Goal: Check status: Check status

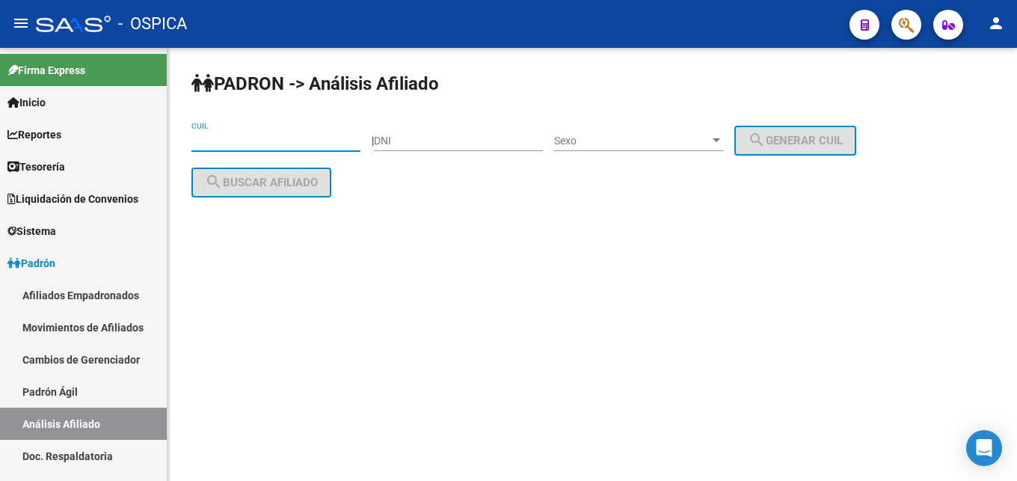
drag, startPoint x: 210, startPoint y: 138, endPoint x: 222, endPoint y: 137, distance: 12.1
type input "9"
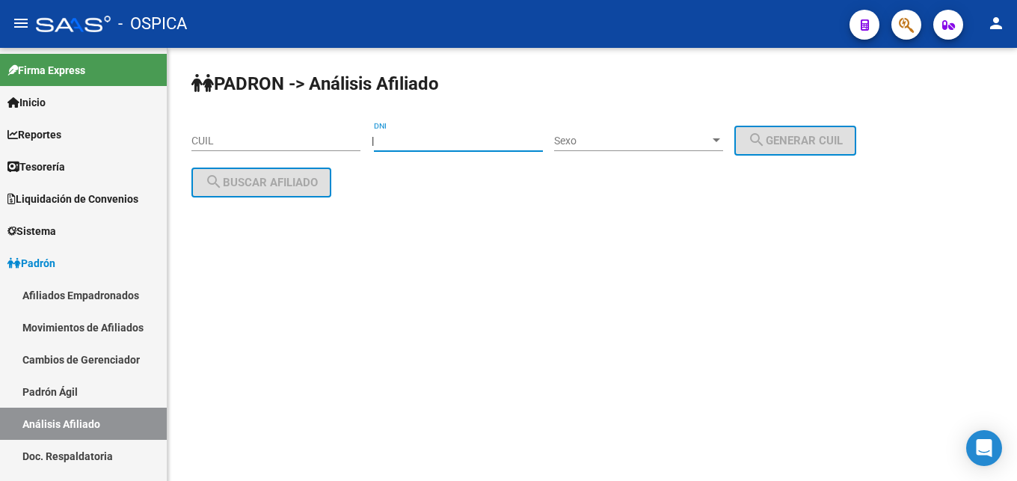
paste input "93063937"
type input "93063937"
click at [606, 135] on span "Sexo" at bounding box center [632, 141] width 156 height 13
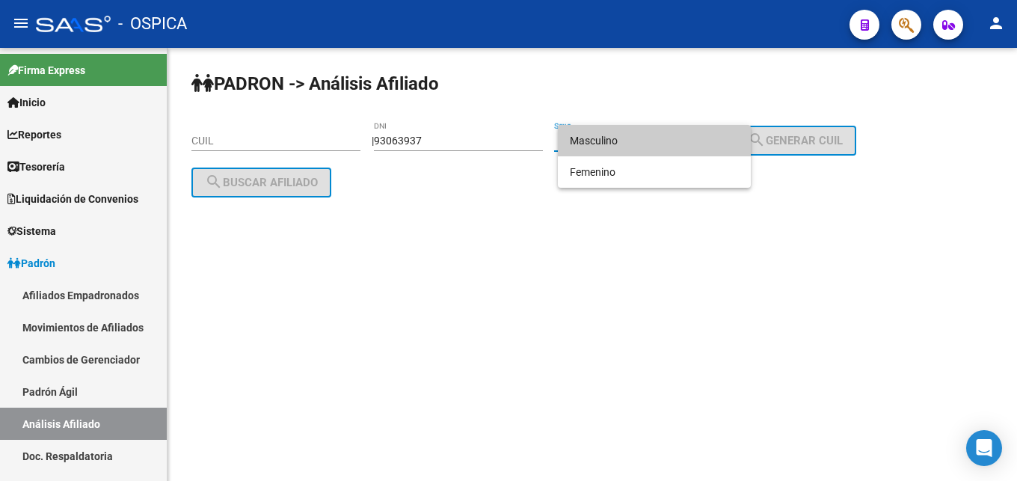
click at [600, 143] on span "Masculino" at bounding box center [654, 140] width 169 height 31
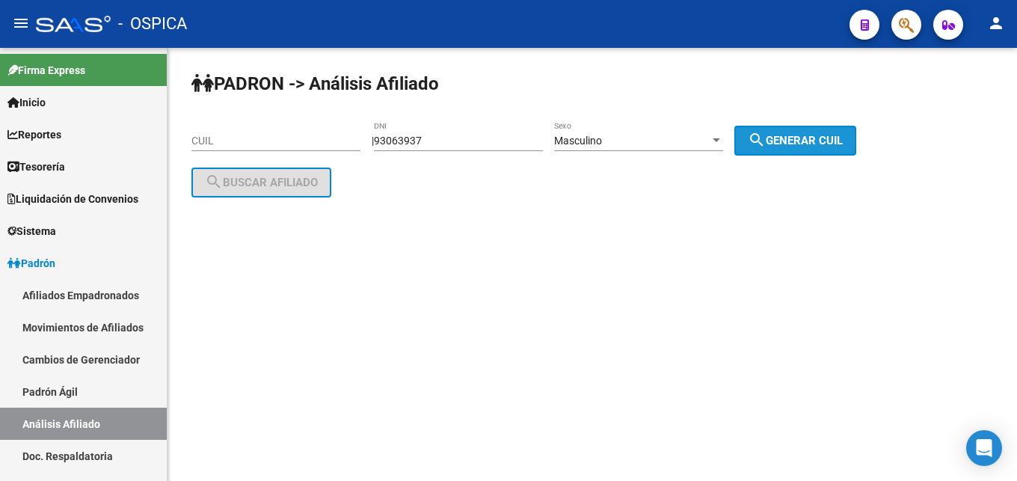
click at [791, 143] on span "search Generar CUIL" at bounding box center [795, 140] width 95 height 13
type input "20-93063937-1"
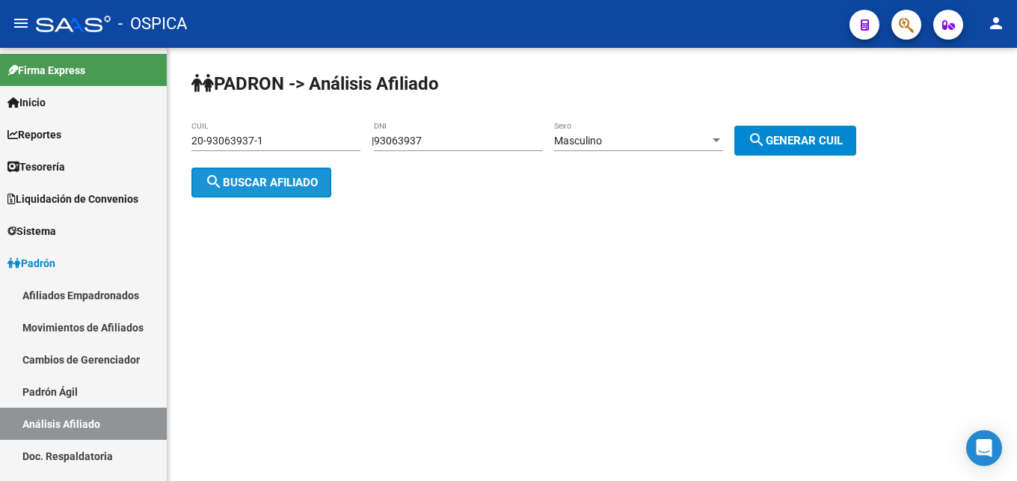
click at [224, 185] on span "search Buscar afiliado" at bounding box center [261, 182] width 113 height 13
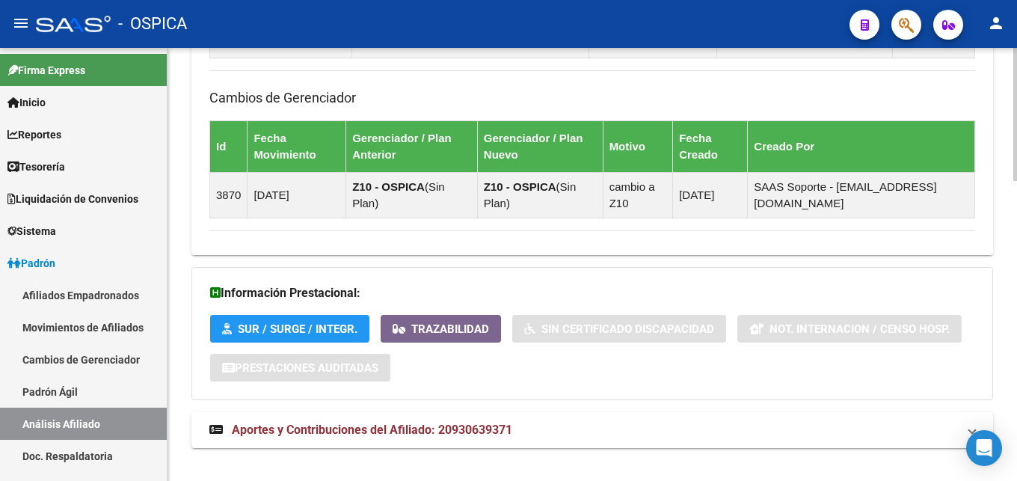
scroll to position [976, 0]
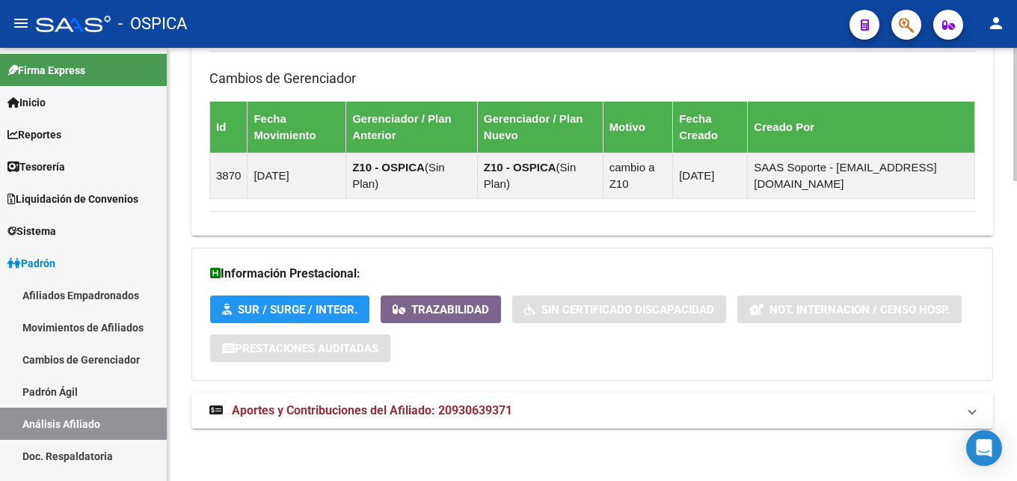
click at [483, 397] on mat-expansion-panel-header "Aportes y Contribuciones del Afiliado: 20930639371" at bounding box center [592, 411] width 802 height 36
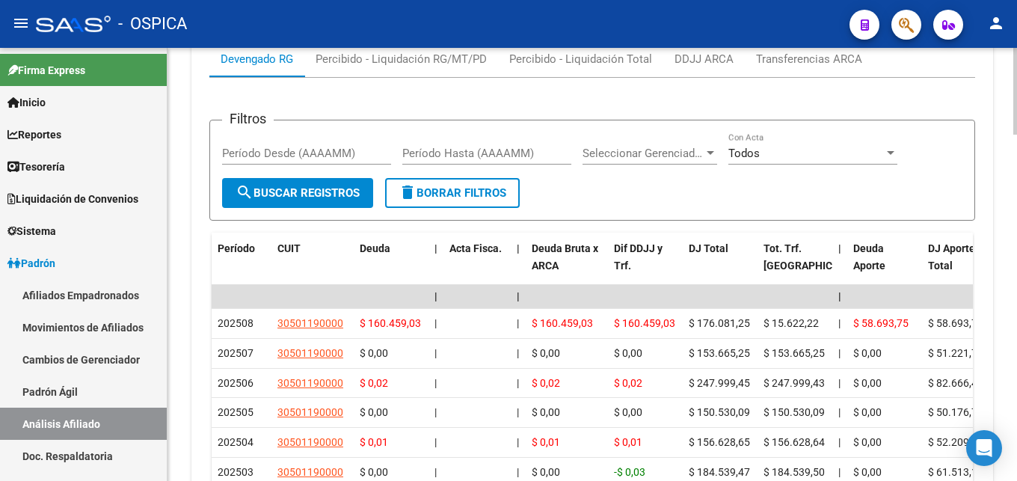
scroll to position [1445, 0]
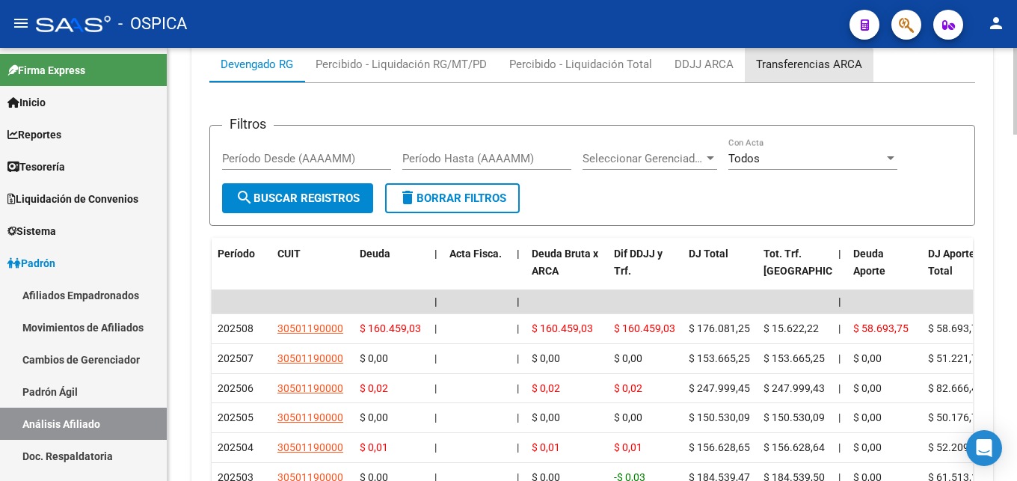
click at [779, 70] on div "Transferencias ARCA" at bounding box center [809, 64] width 106 height 16
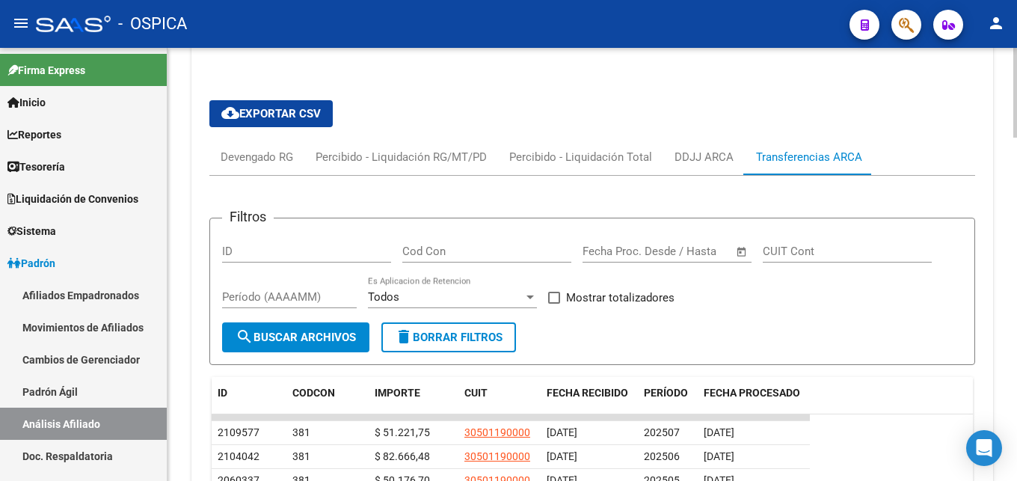
scroll to position [1429, 0]
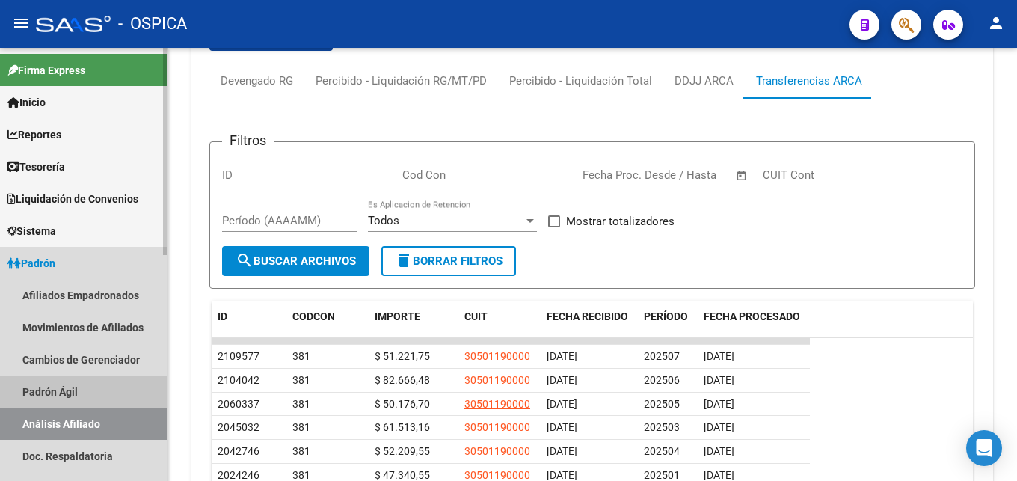
click at [51, 394] on link "Padrón Ágil" at bounding box center [83, 391] width 167 height 32
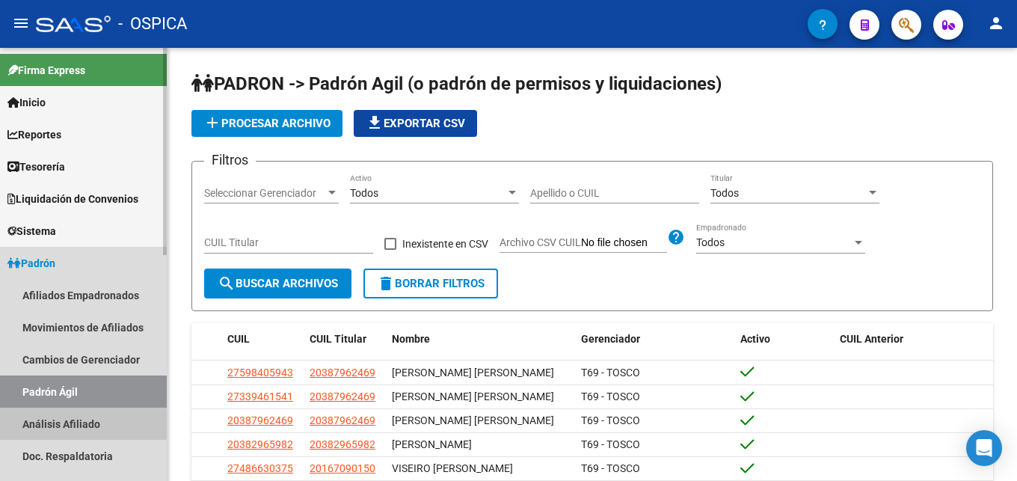
click at [72, 425] on link "Análisis Afiliado" at bounding box center [83, 424] width 167 height 32
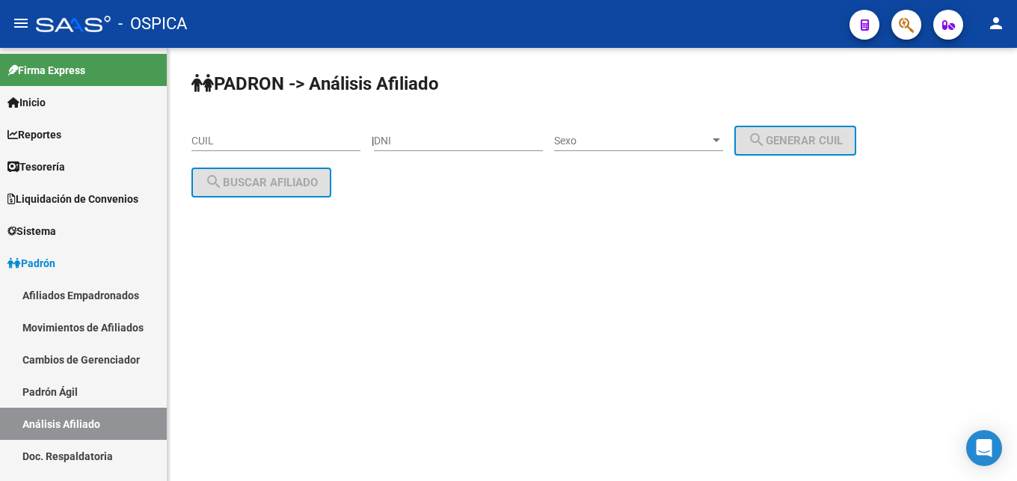
click at [237, 143] on input "CUIL" at bounding box center [275, 141] width 169 height 13
paste input "27-43868450-1"
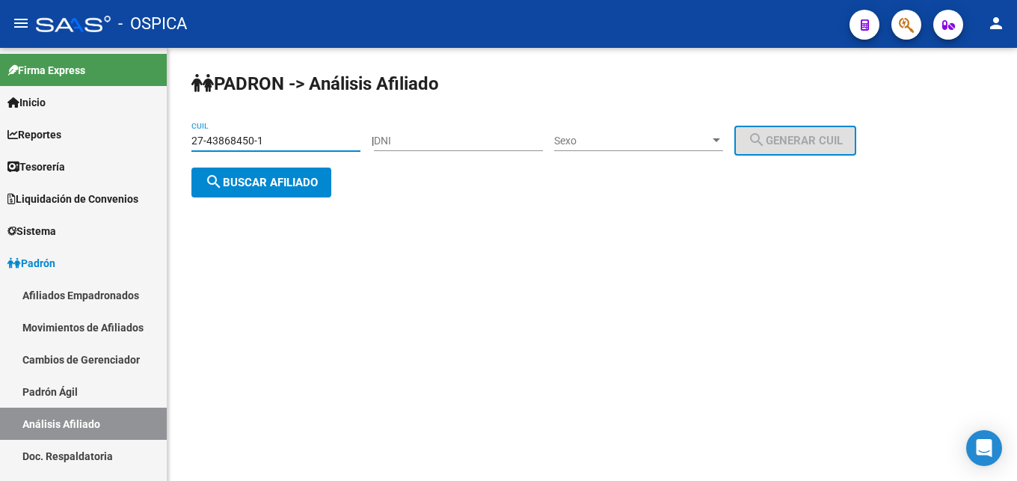
type input "27-43868450-1"
click at [326, 177] on button "search Buscar afiliado" at bounding box center [261, 183] width 140 height 30
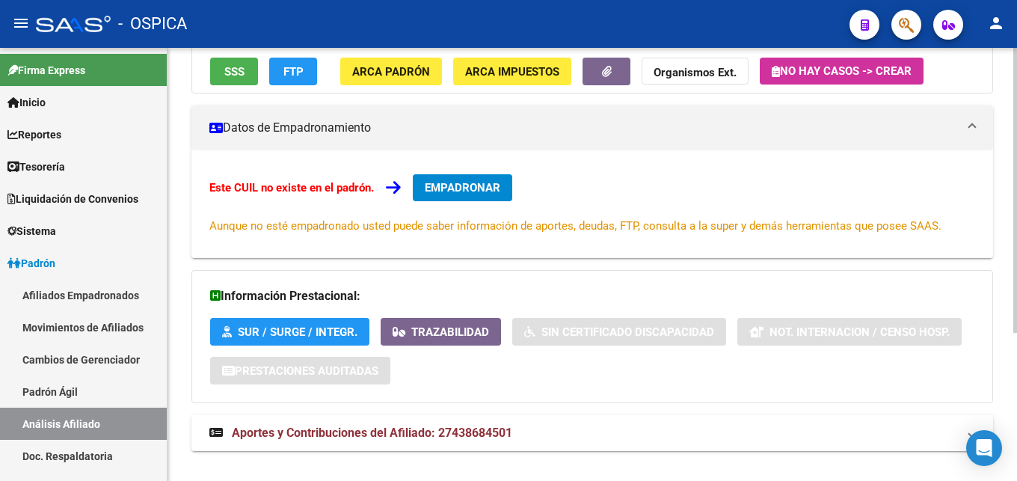
scroll to position [226, 0]
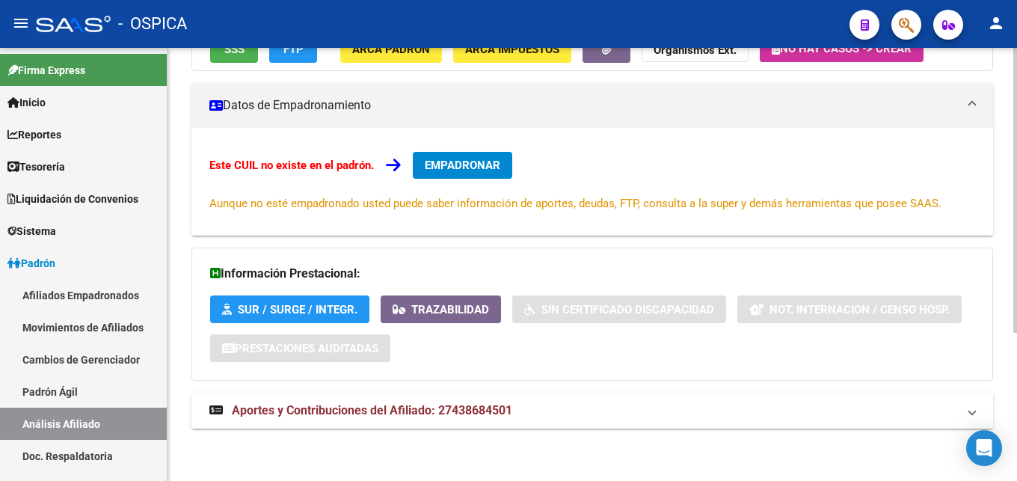
click at [468, 408] on span "Aportes y Contribuciones del Afiliado: 27438684501" at bounding box center [372, 410] width 280 height 14
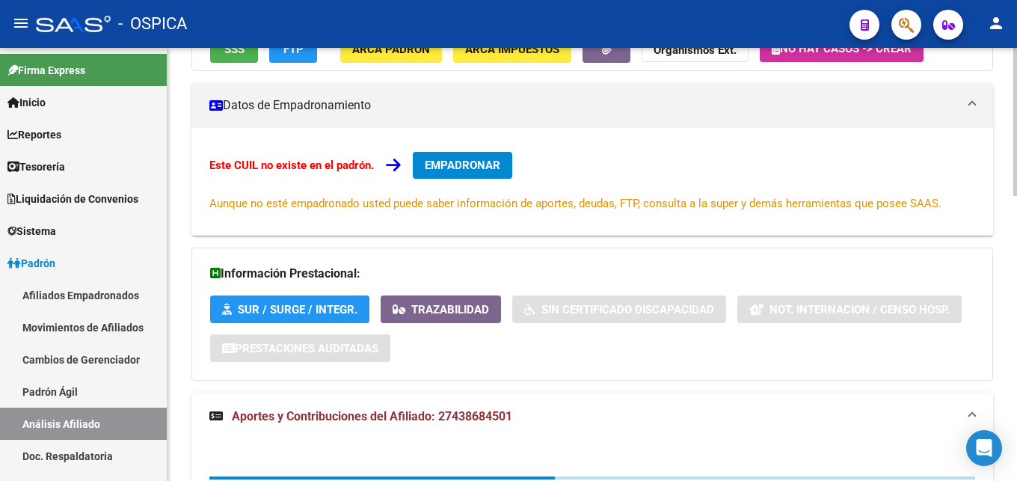
scroll to position [455, 0]
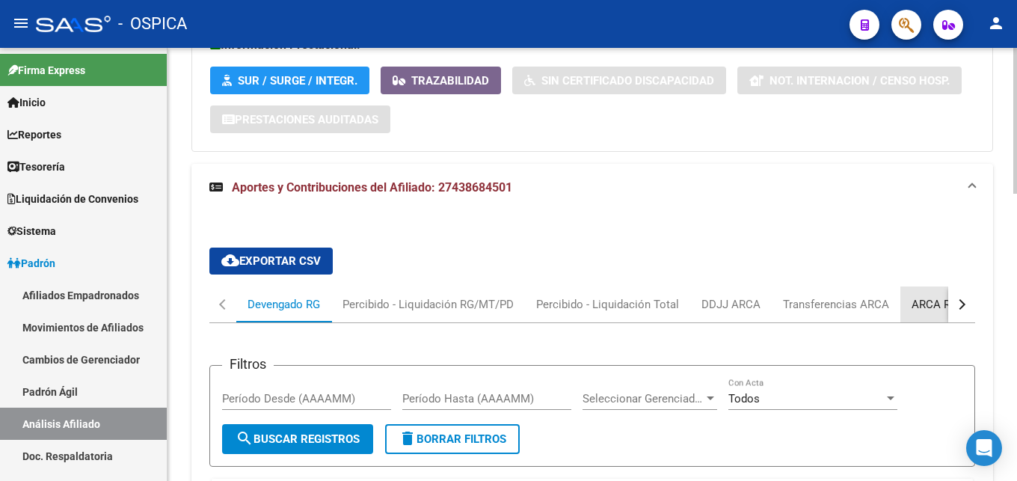
click at [929, 308] on div "ARCA Relaciones Laborales" at bounding box center [982, 304] width 140 height 16
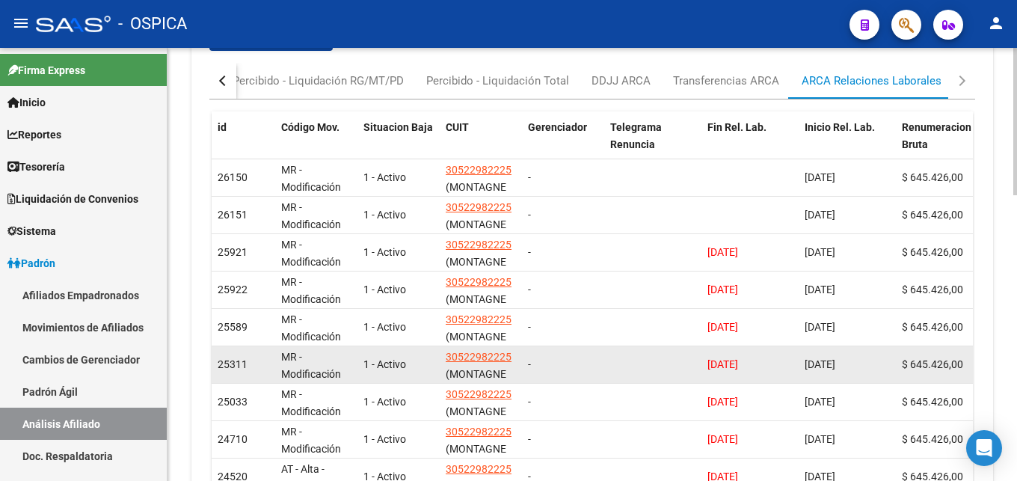
scroll to position [755, 0]
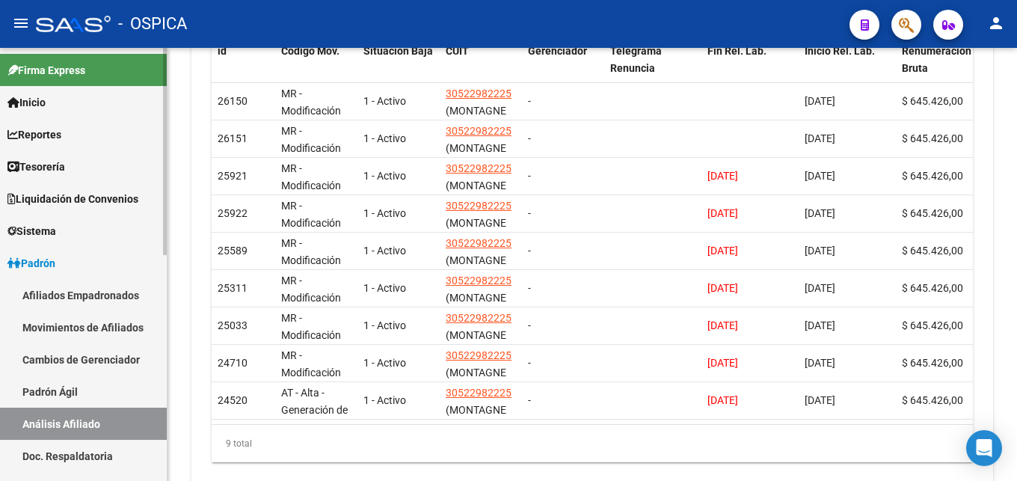
click at [70, 389] on link "Padrón Ágil" at bounding box center [83, 391] width 167 height 32
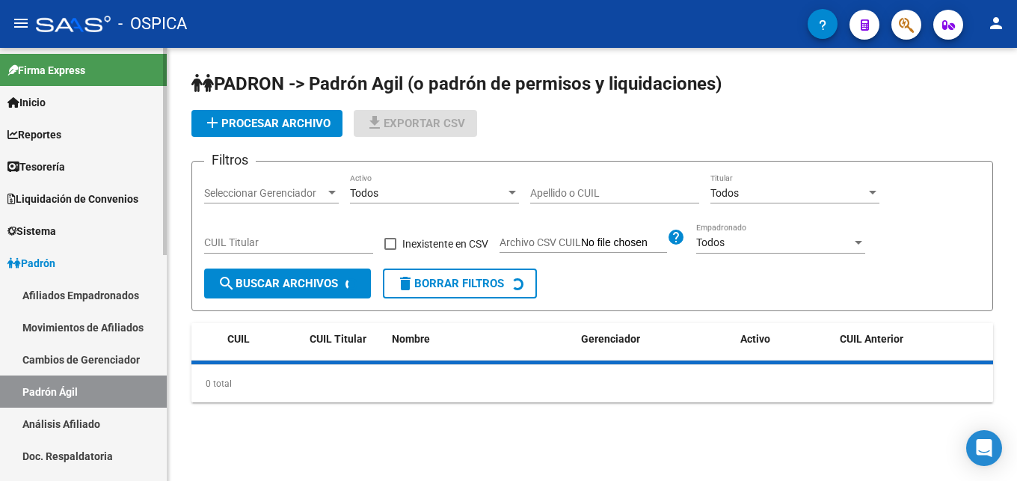
click at [96, 418] on link "Análisis Afiliado" at bounding box center [83, 424] width 167 height 32
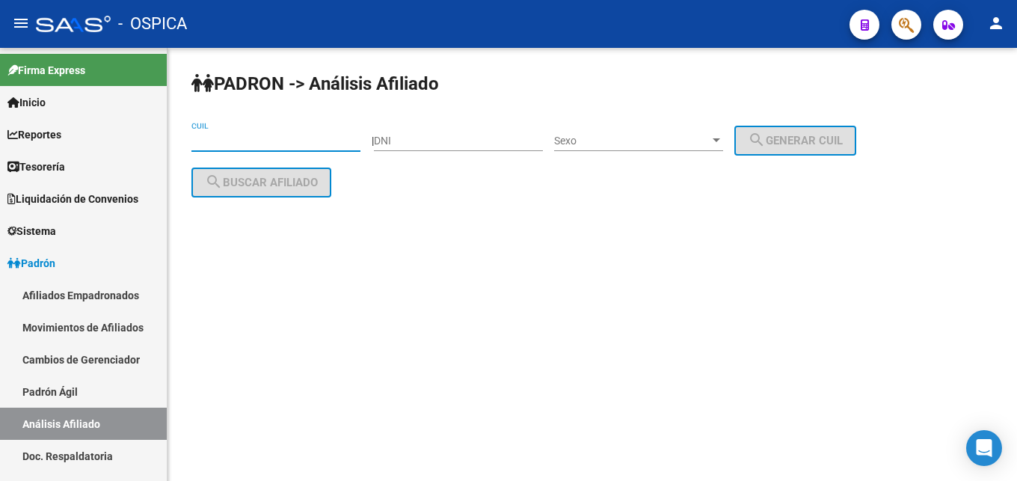
click at [255, 144] on input "CUIL" at bounding box center [275, 141] width 169 height 13
paste input "20-17191388-9"
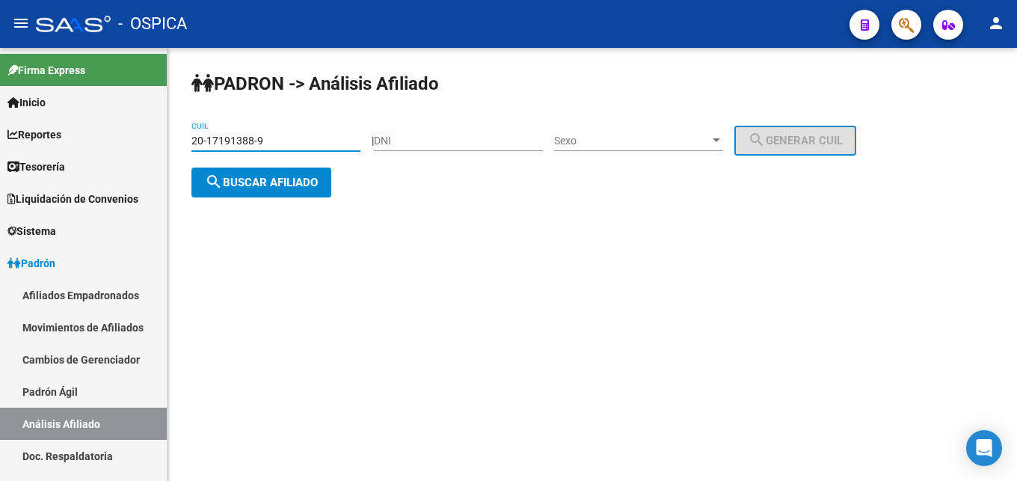
type input "20-17191388-9"
click at [290, 177] on span "search Buscar afiliado" at bounding box center [261, 182] width 113 height 13
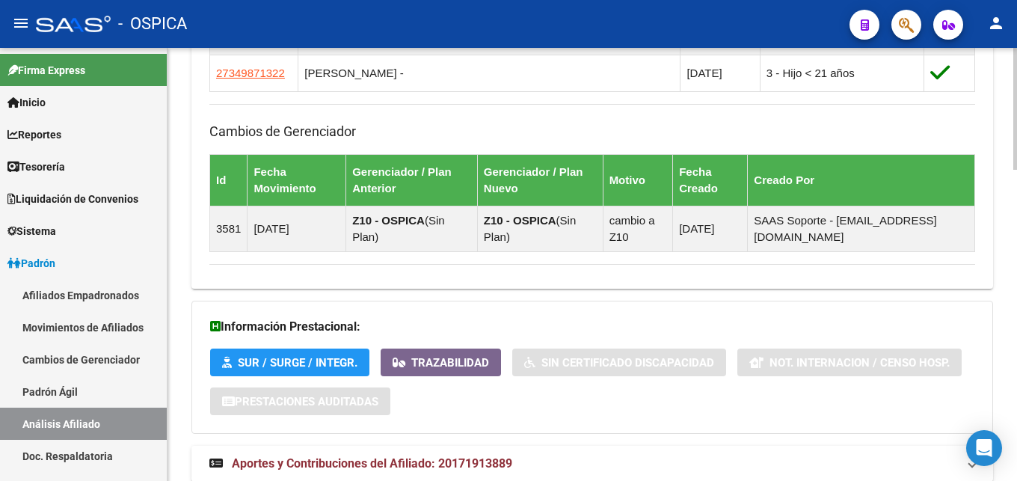
scroll to position [1102, 0]
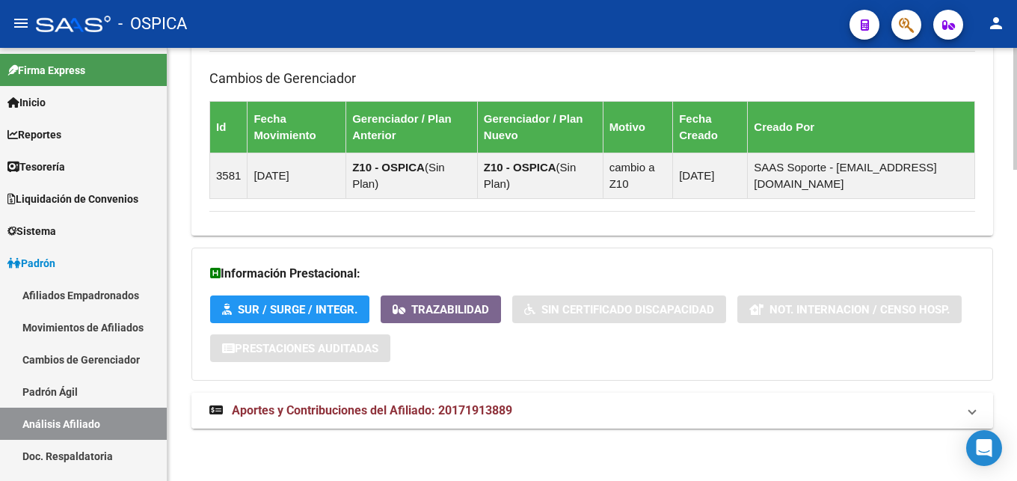
click at [438, 410] on span "Aportes y Contribuciones del Afiliado: 20171913889" at bounding box center [372, 410] width 280 height 14
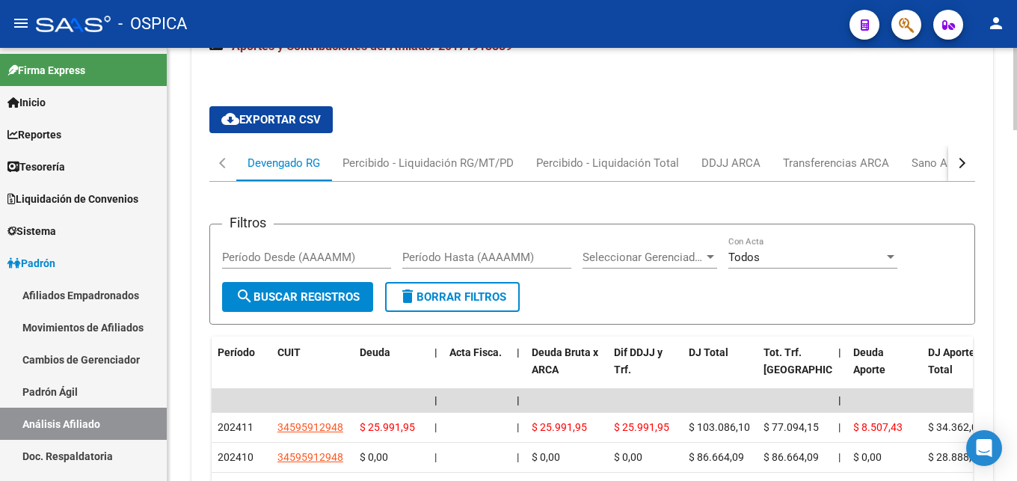
scroll to position [1484, 0]
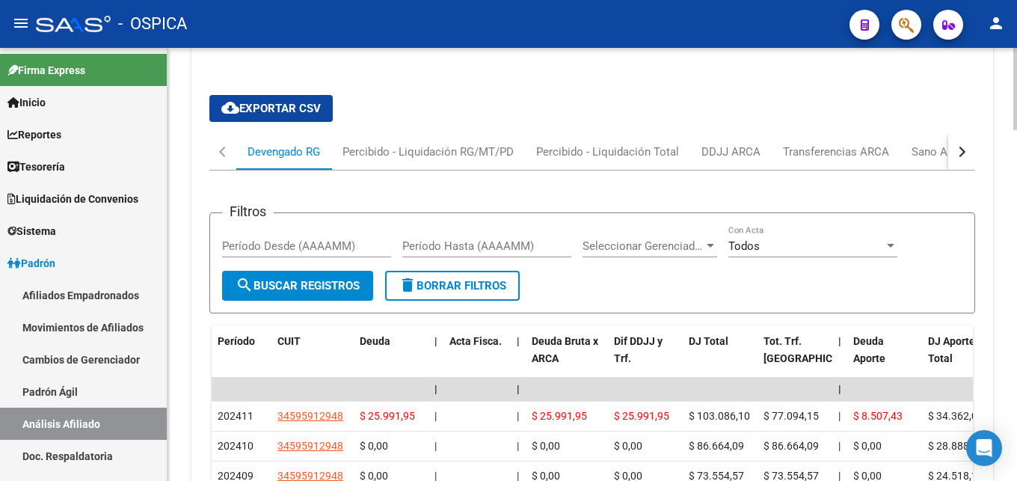
click at [948, 148] on button "button" at bounding box center [961, 152] width 27 height 36
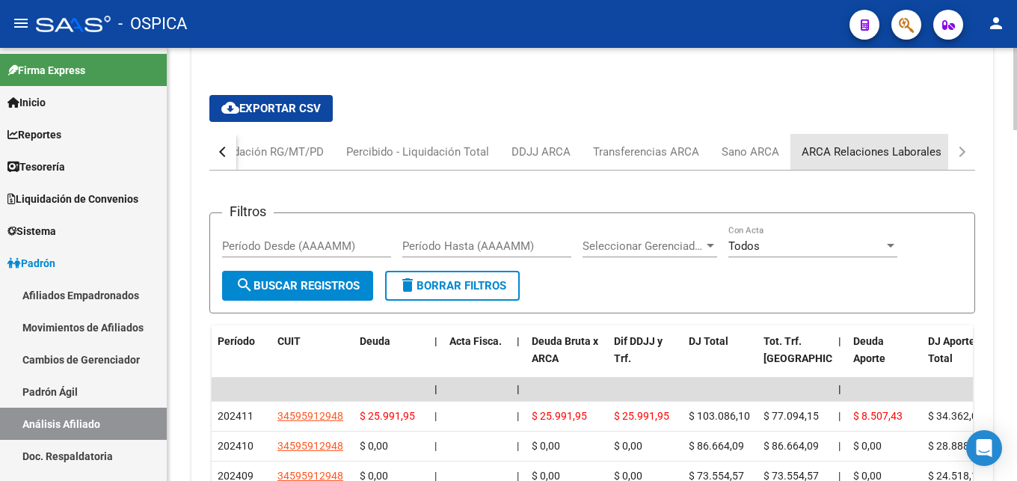
click at [855, 156] on div "ARCA Relaciones Laborales" at bounding box center [872, 152] width 140 height 16
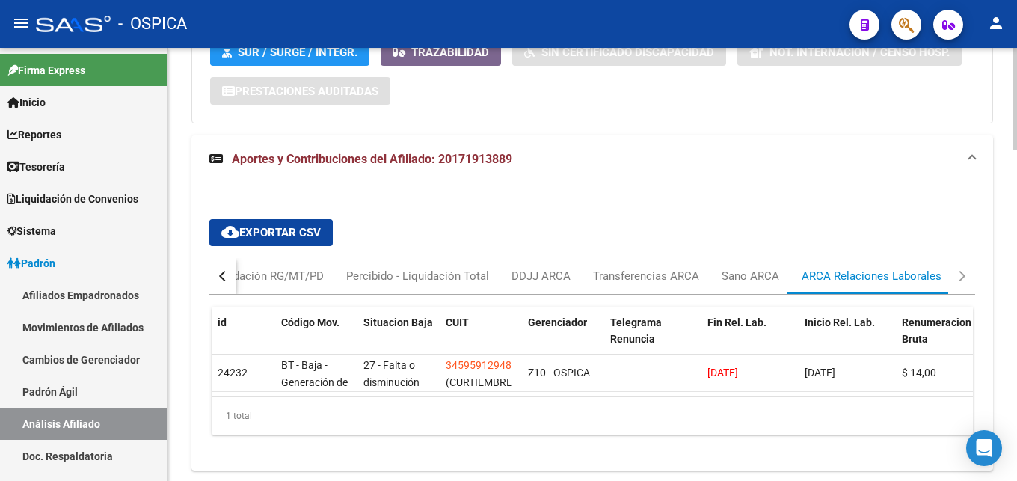
scroll to position [1414, 0]
